Goal: Connect with others: Connect with others

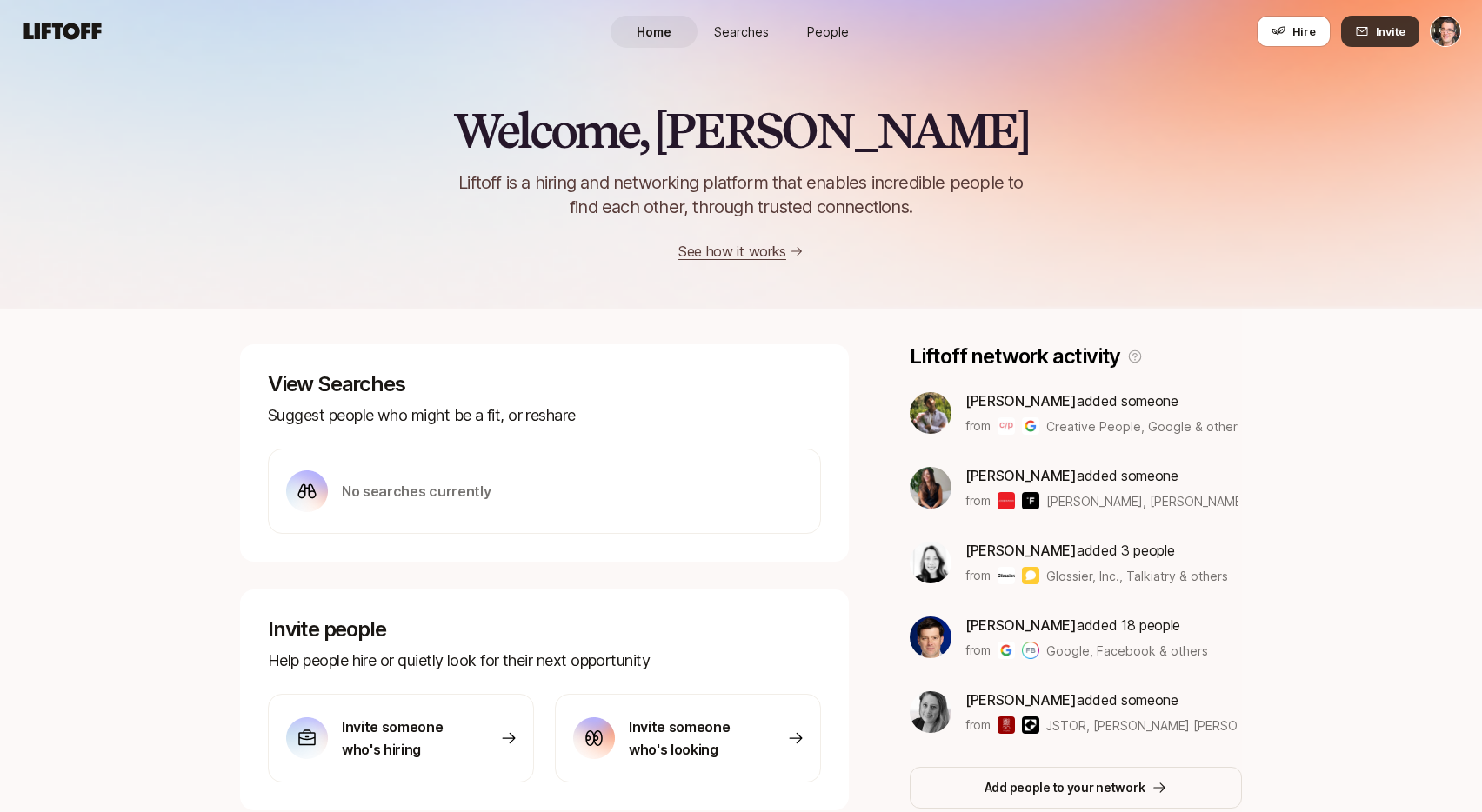
click at [1370, 31] on button "Invite" at bounding box center [1380, 31] width 78 height 31
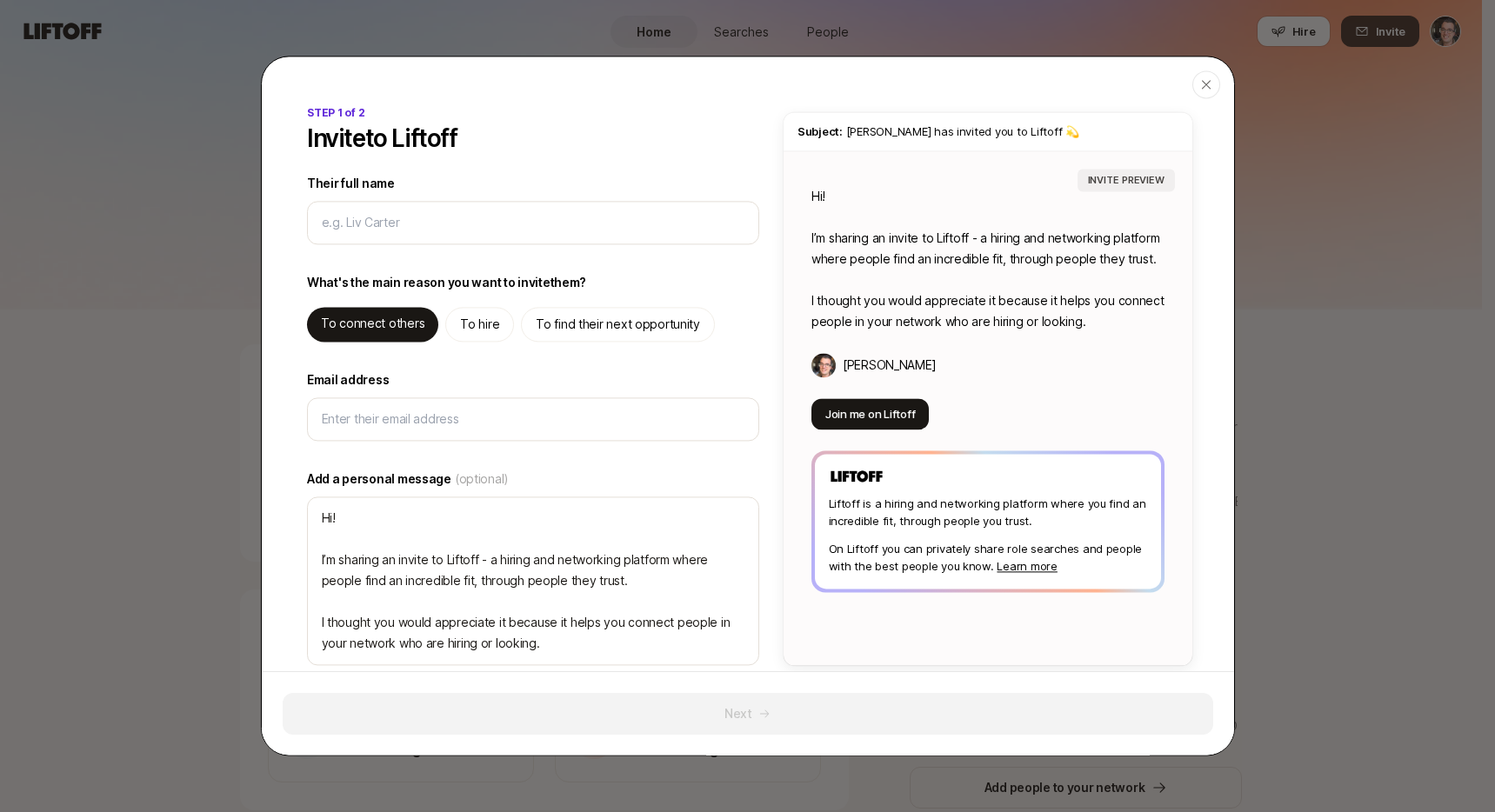
type textarea "x"
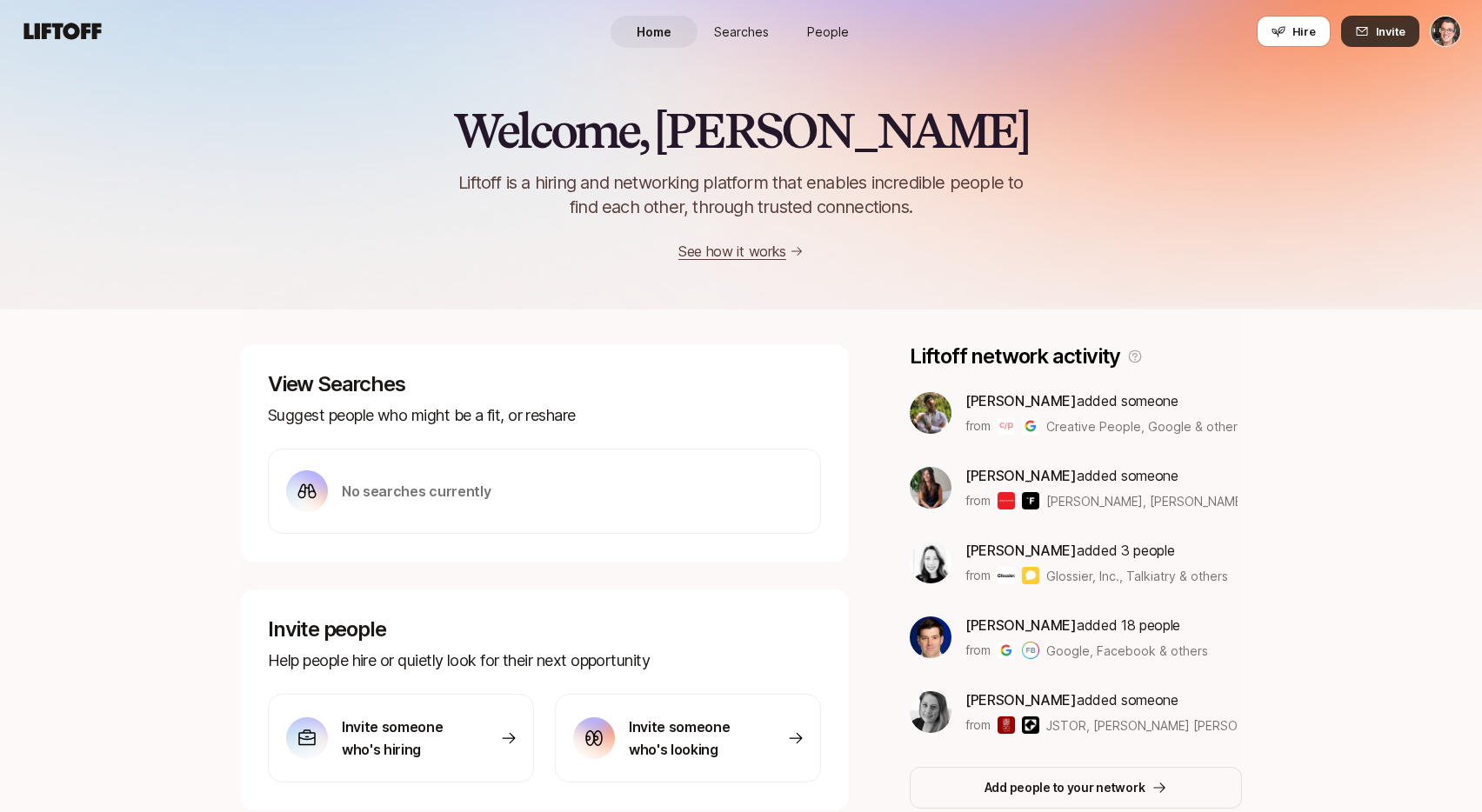
click at [1388, 31] on span "Invite" at bounding box center [1390, 31] width 30 height 17
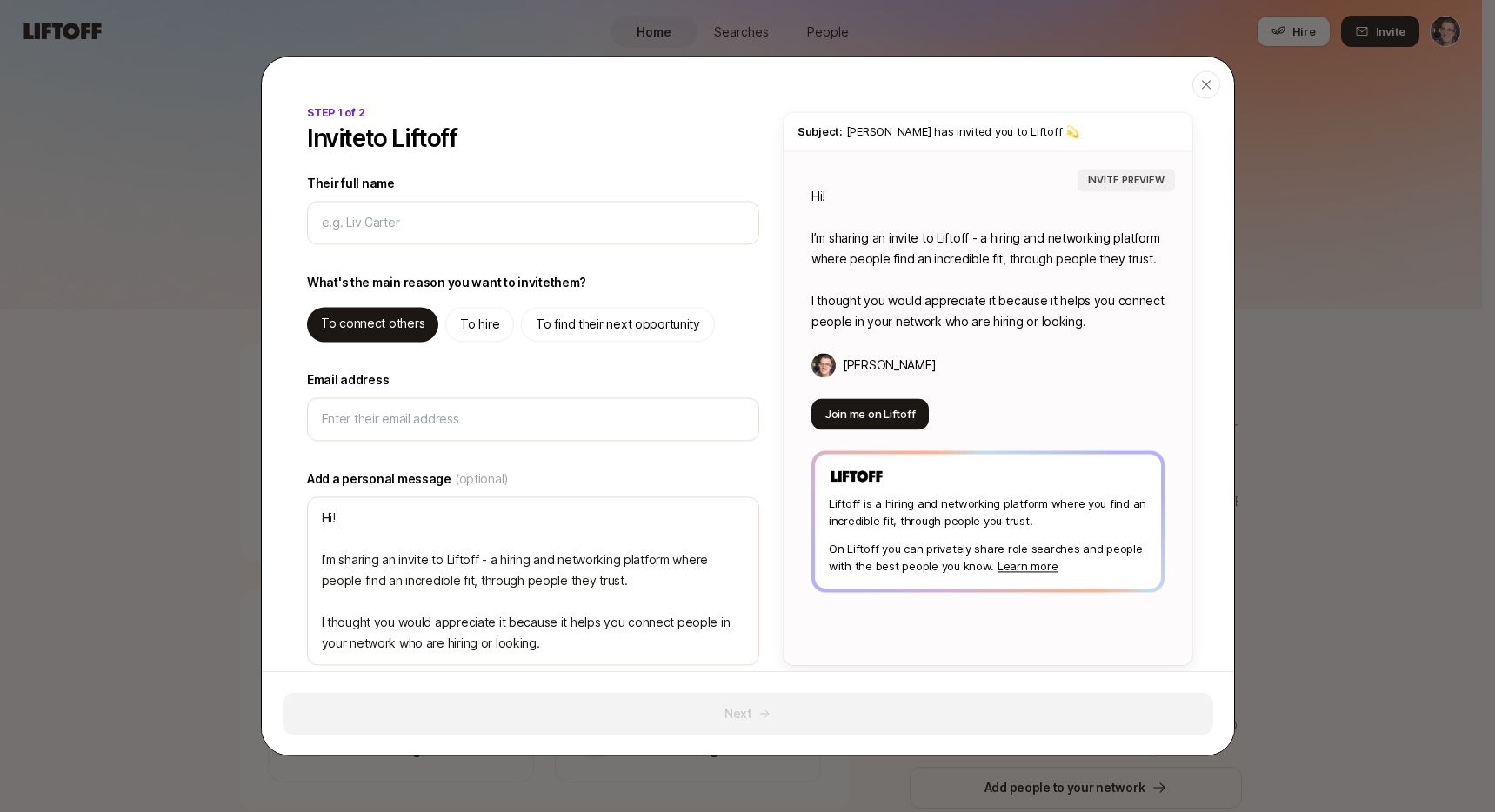
type textarea "x"
